Goal: Information Seeking & Learning: Compare options

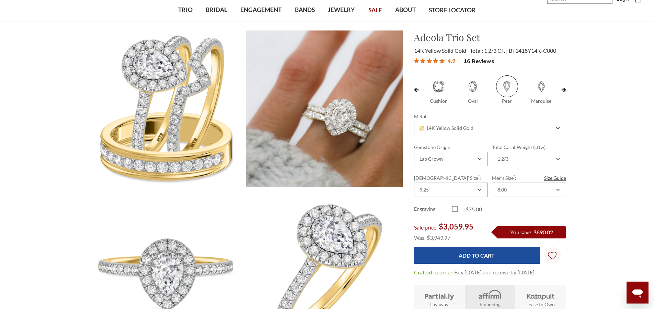
scroll to position [0, 17]
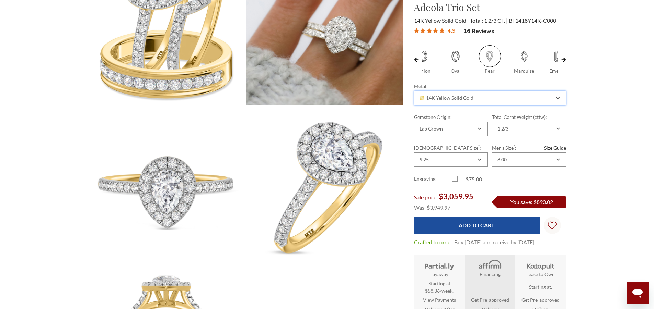
click at [545, 101] on div "14K Yellow Solid Gold" at bounding box center [486, 97] width 136 height 5
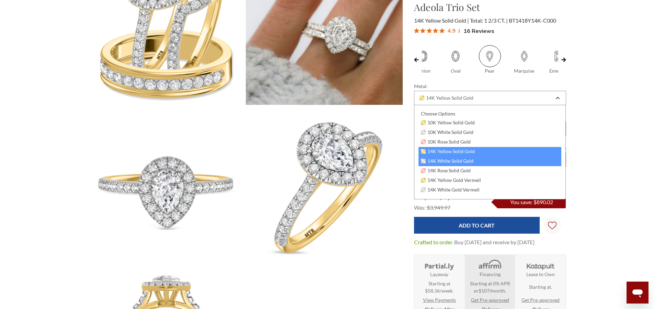
click at [483, 161] on div "14K White Solid Gold" at bounding box center [489, 162] width 143 height 10
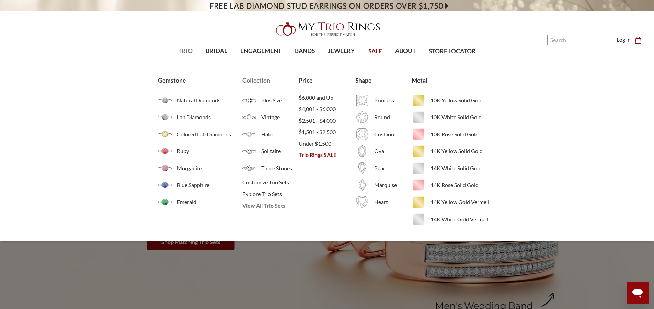
click at [259, 205] on span "View All Trio Sets" at bounding box center [270, 206] width 56 height 8
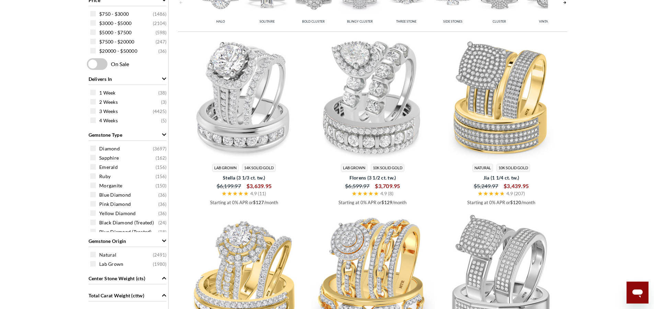
scroll to position [288, 0]
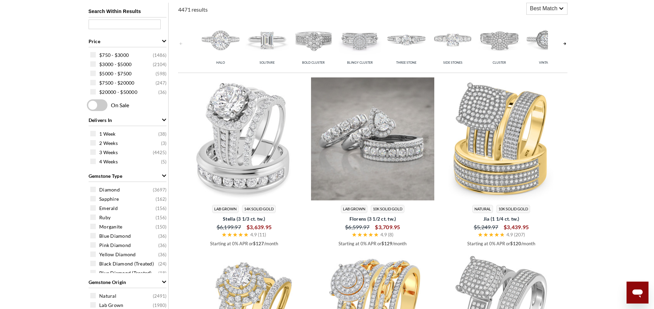
click at [367, 161] on img at bounding box center [372, 139] width 123 height 123
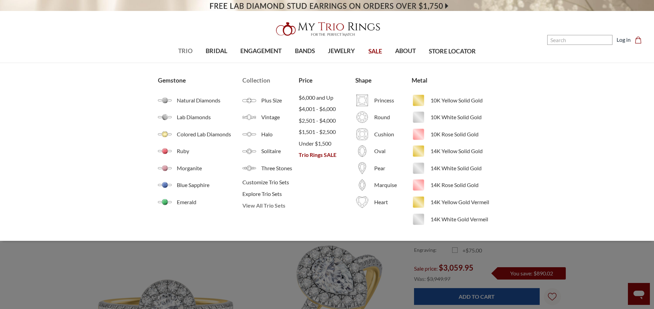
click at [265, 206] on span "View All Trio Sets" at bounding box center [270, 206] width 56 height 8
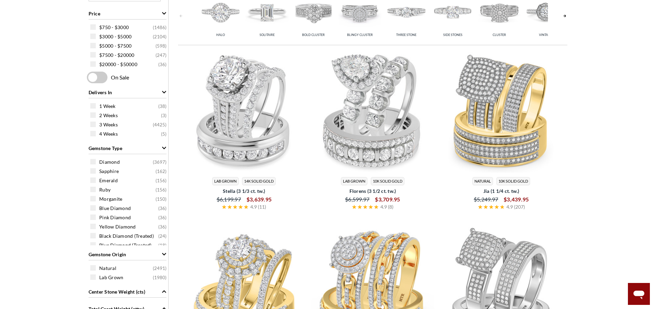
scroll to position [329, 0]
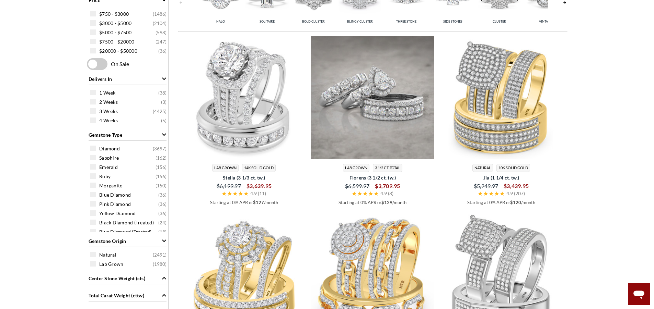
click at [358, 102] on img at bounding box center [372, 97] width 123 height 123
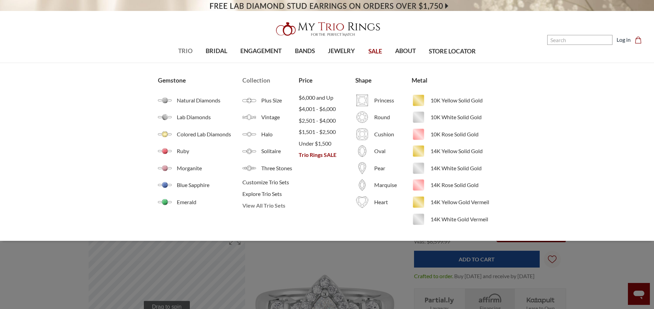
click at [260, 207] on span "View All Trio Sets" at bounding box center [270, 206] width 56 height 8
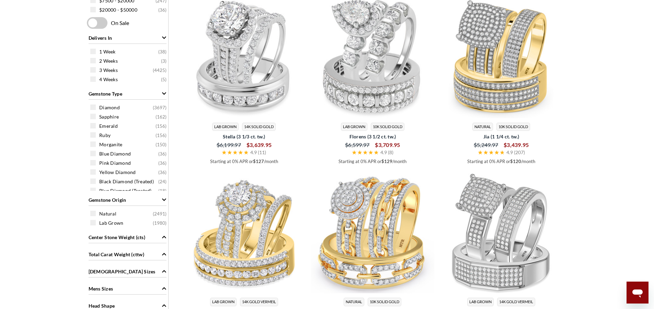
scroll to position [329, 0]
